Goal: Transaction & Acquisition: Book appointment/travel/reservation

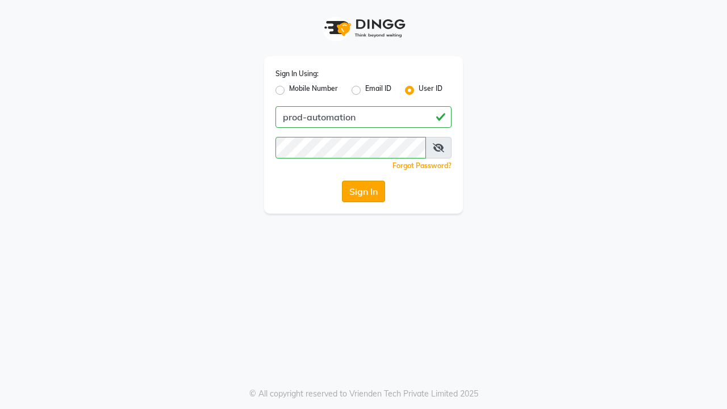
click at [364, 191] on button "Sign In" at bounding box center [363, 192] width 43 height 22
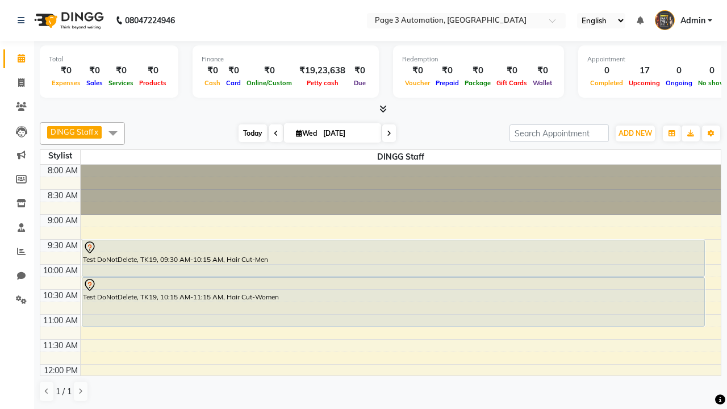
click at [247, 133] on span "Today" at bounding box center [253, 133] width 28 height 18
click at [635, 133] on span "ADD NEW" at bounding box center [636, 133] width 34 height 9
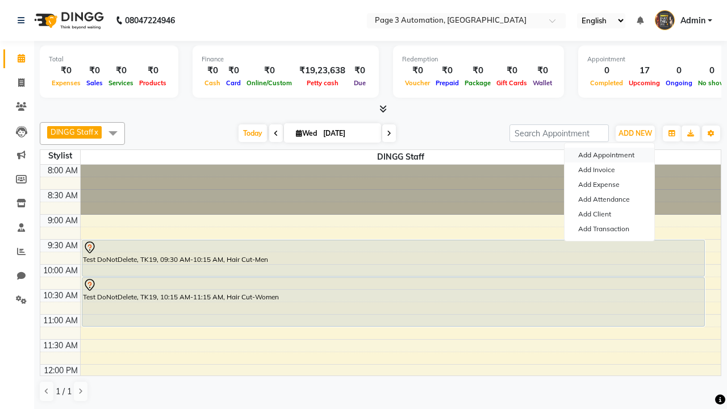
click at [610, 155] on button "Add Appointment" at bounding box center [610, 155] width 90 height 15
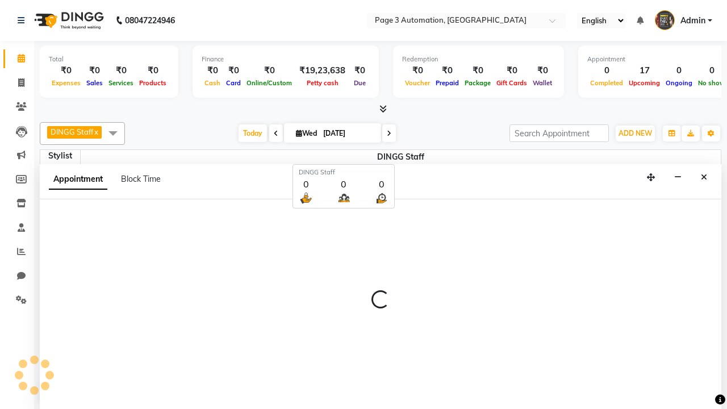
scroll to position [1, 0]
select select "tentative"
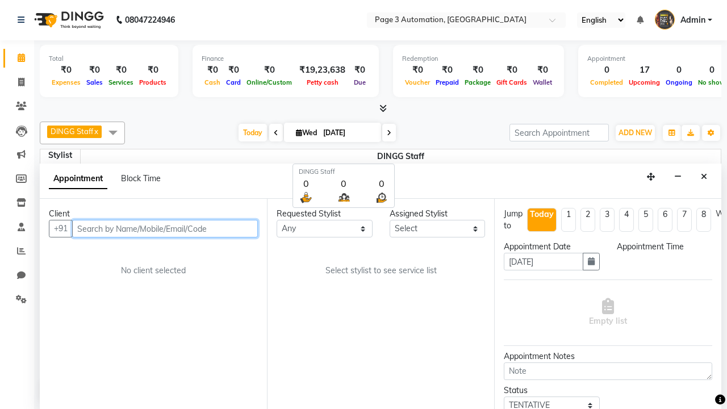
select select "540"
type input "8192346578"
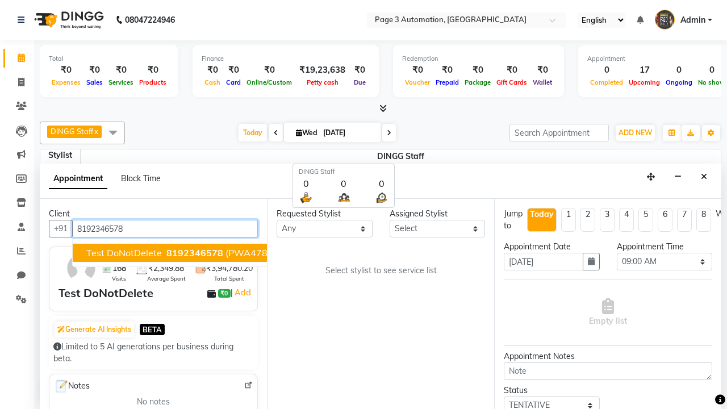
click at [166, 253] on span "8192346578" at bounding box center [194, 252] width 57 height 11
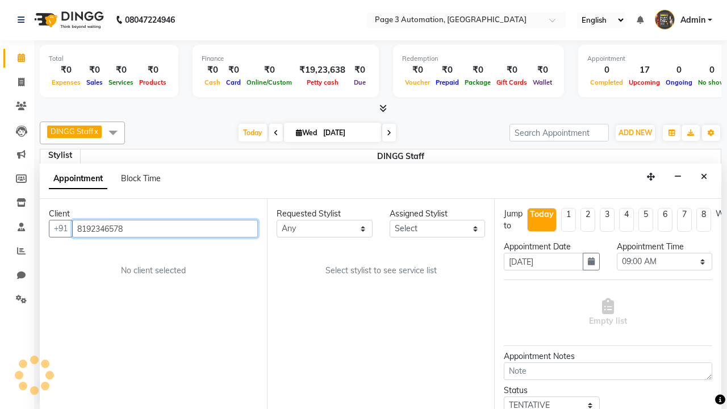
scroll to position [0, 0]
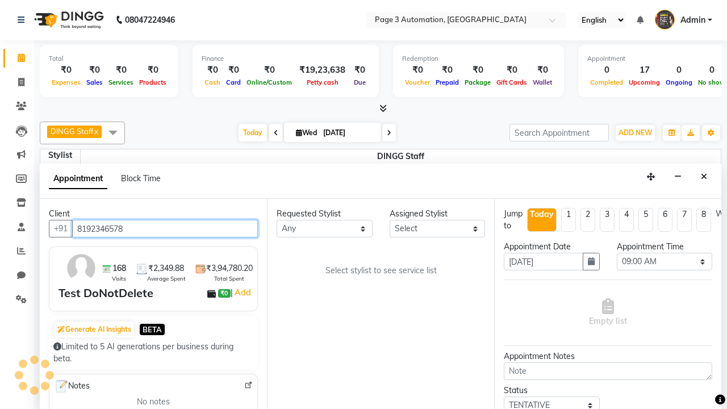
select select "77829"
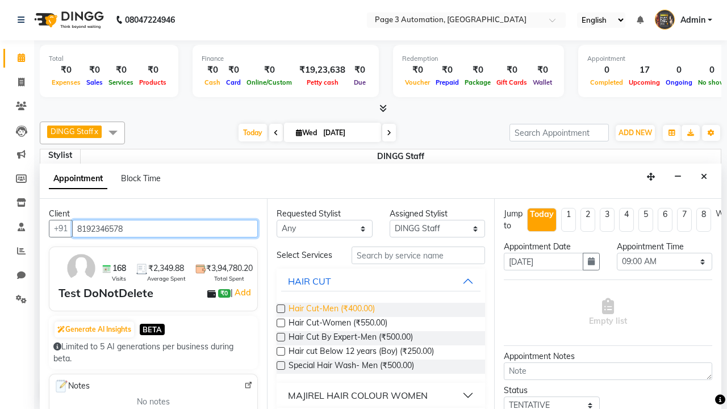
type input "8192346578"
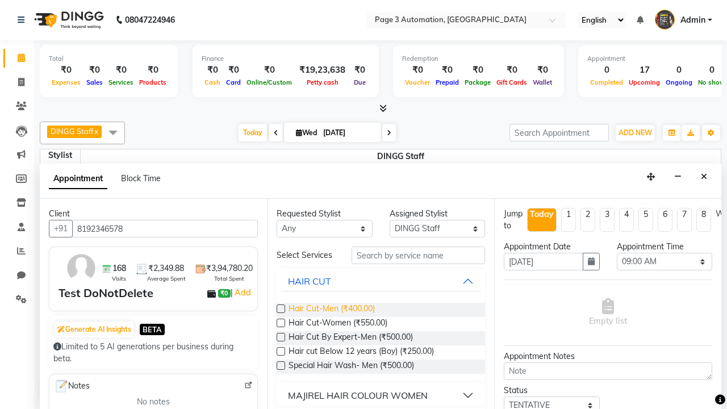
click at [331, 310] on span "Hair Cut-Men (₹400.00)" at bounding box center [332, 310] width 86 height 14
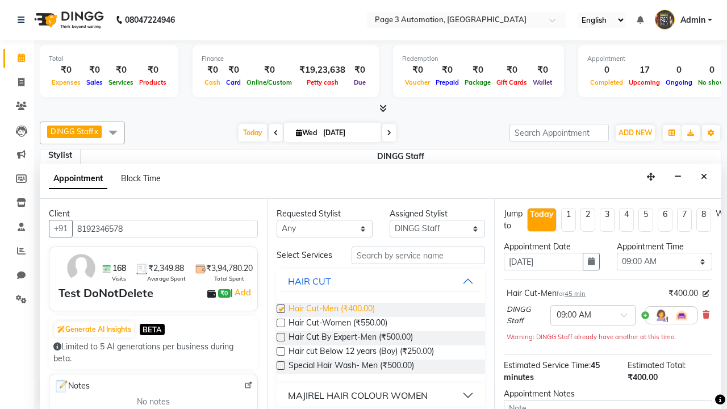
checkbox input "false"
click at [338, 324] on span "Hair Cut-Women (₹550.00)" at bounding box center [338, 324] width 99 height 14
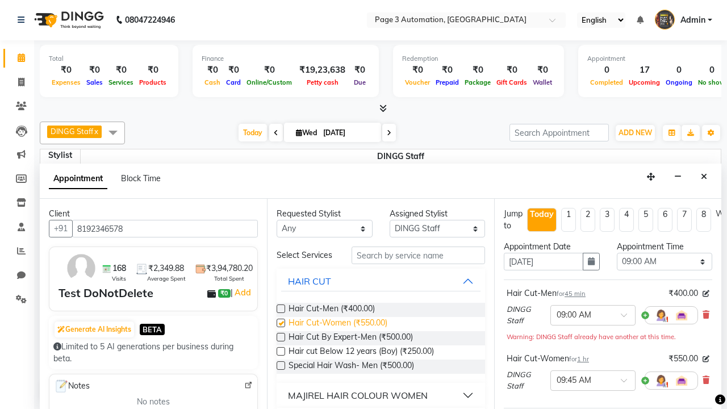
checkbox input "false"
select select "690"
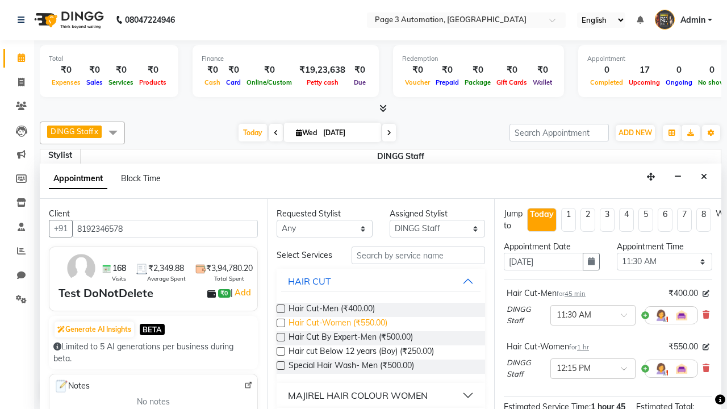
scroll to position [147, 0]
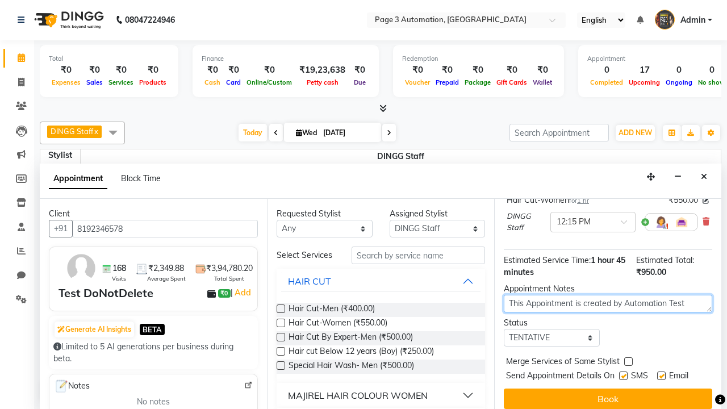
type textarea "This Appointment is created by Automation Test"
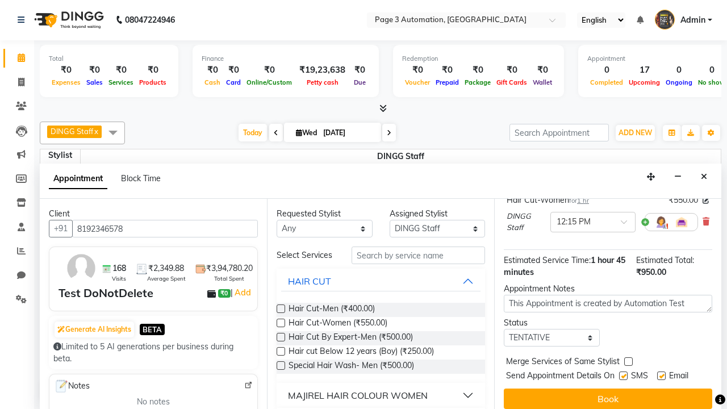
click at [623, 376] on label at bounding box center [623, 376] width 9 height 9
click at [623, 376] on input "checkbox" at bounding box center [622, 376] width 7 height 7
checkbox input "false"
click at [661, 376] on label at bounding box center [661, 376] width 9 height 9
click at [661, 376] on input "checkbox" at bounding box center [660, 376] width 7 height 7
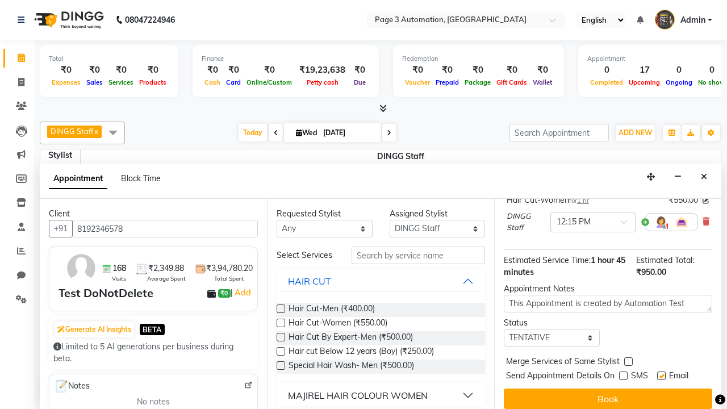
checkbox input "false"
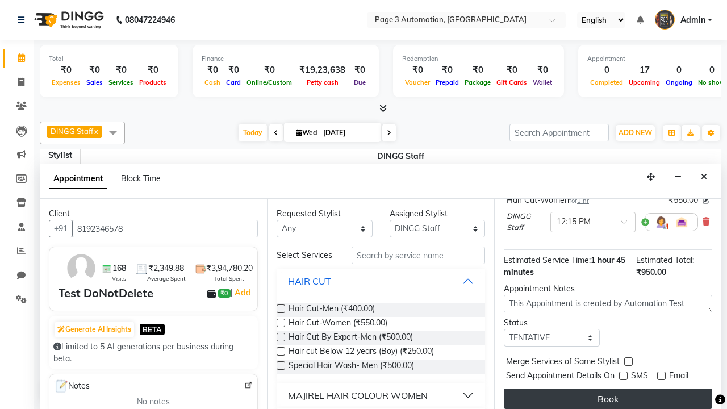
click at [608, 399] on button "Book" at bounding box center [608, 399] width 209 height 20
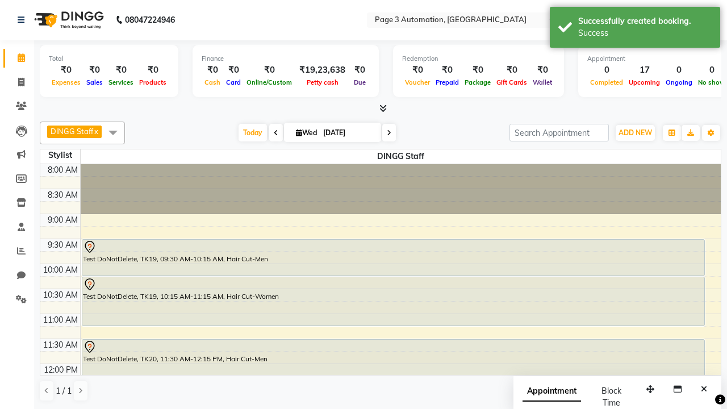
scroll to position [0, 0]
click at [635, 29] on div "Success" at bounding box center [645, 33] width 134 height 12
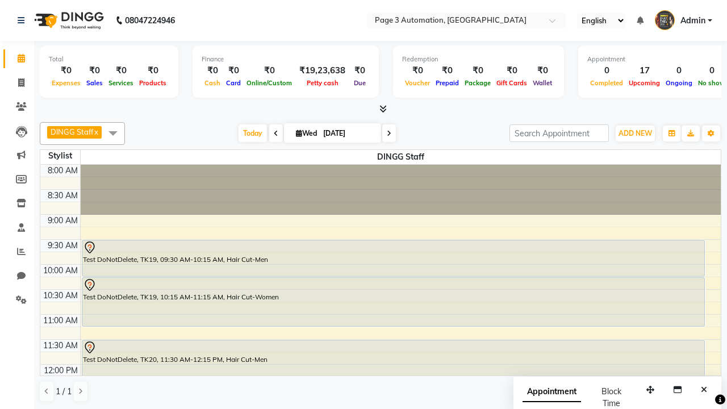
click at [113, 133] on span at bounding box center [113, 133] width 23 height 22
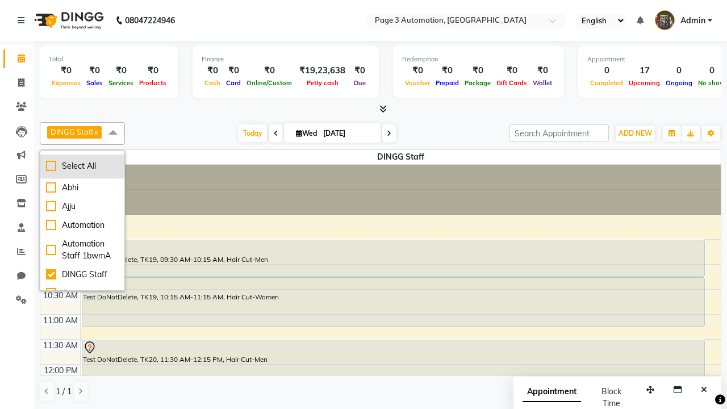
click at [82, 166] on div "Select All" at bounding box center [82, 166] width 73 height 12
checkbox input "true"
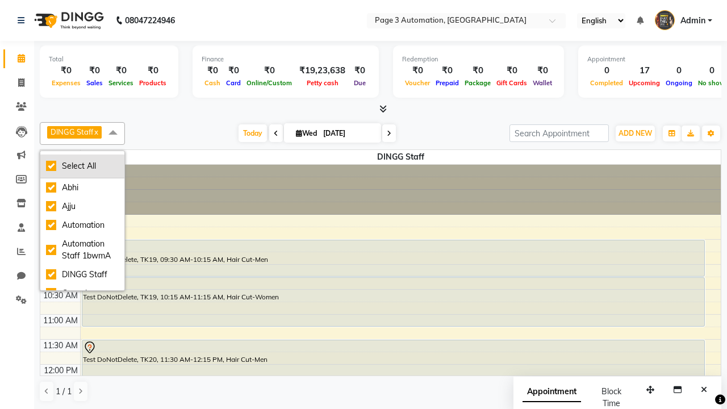
checkbox input "true"
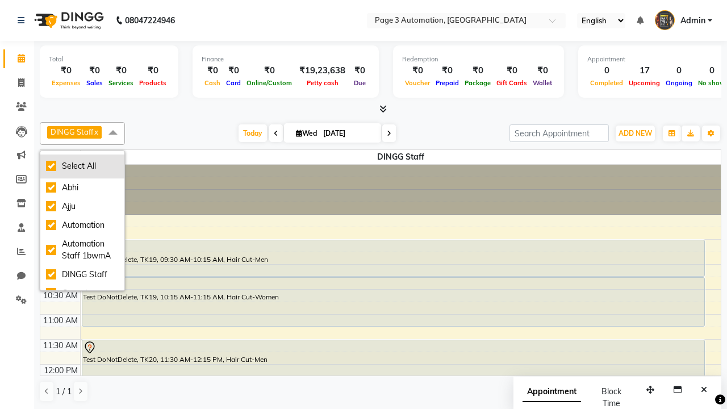
checkbox input "true"
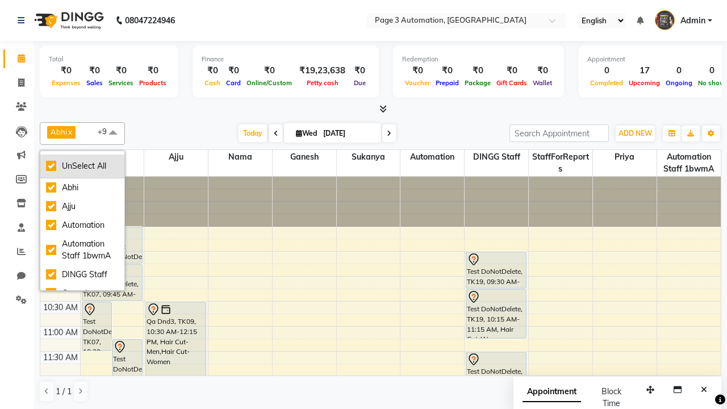
click at [82, 166] on div "UnSelect All" at bounding box center [82, 166] width 73 height 12
checkbox input "false"
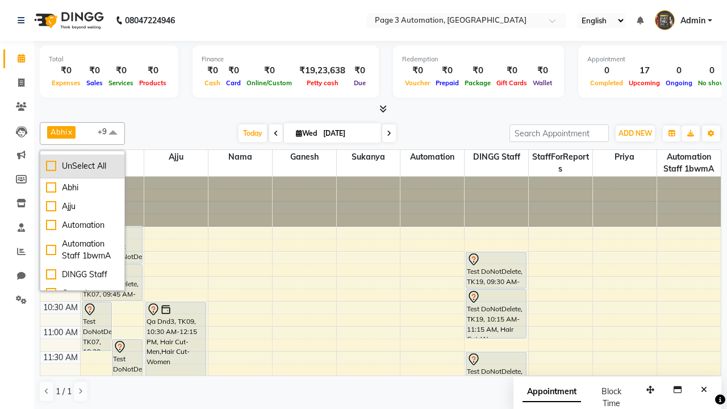
checkbox input "false"
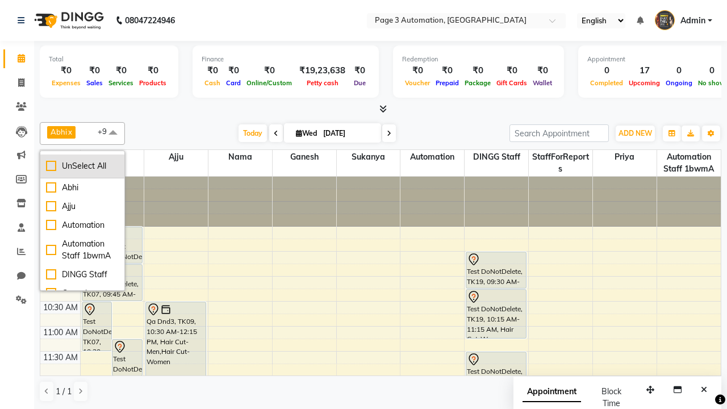
checkbox input "false"
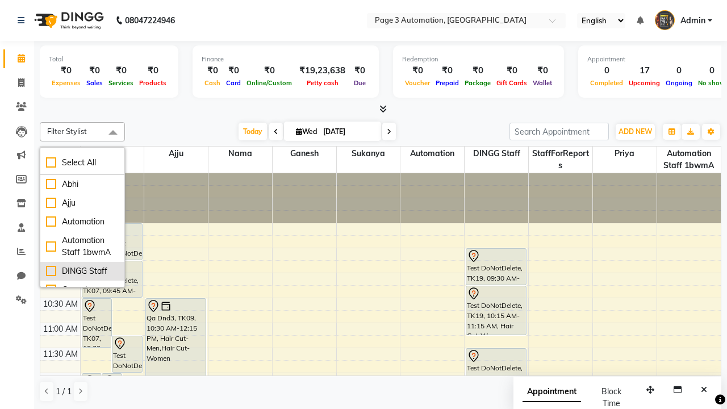
click at [82, 271] on div "DINGG Staff" at bounding box center [82, 271] width 73 height 12
checkbox input "true"
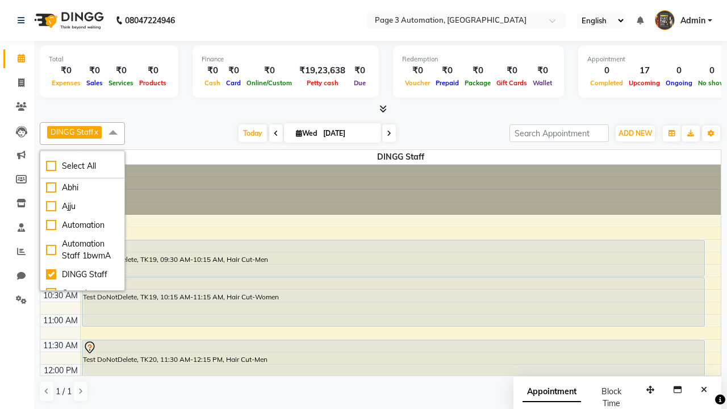
click at [113, 133] on span at bounding box center [113, 133] width 23 height 22
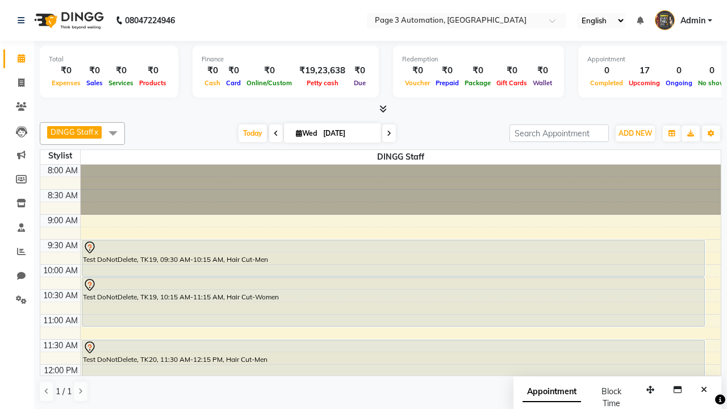
click at [393, 357] on div "Test DoNotDelete, TK20, 11:30 AM-12:15 PM, Hair Cut-Men" at bounding box center [393, 358] width 622 height 36
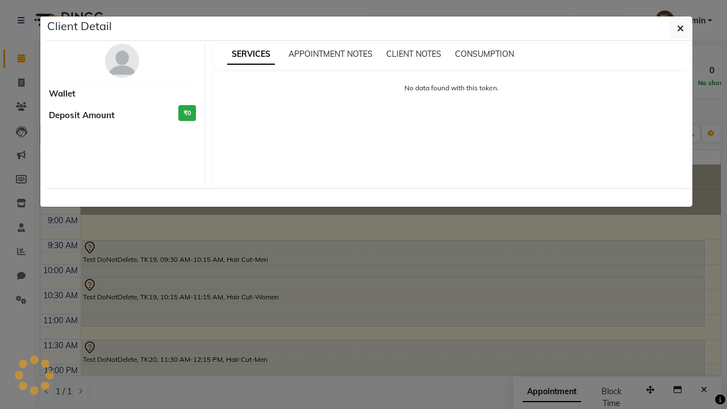
select select "7"
